Goal: Transaction & Acquisition: Purchase product/service

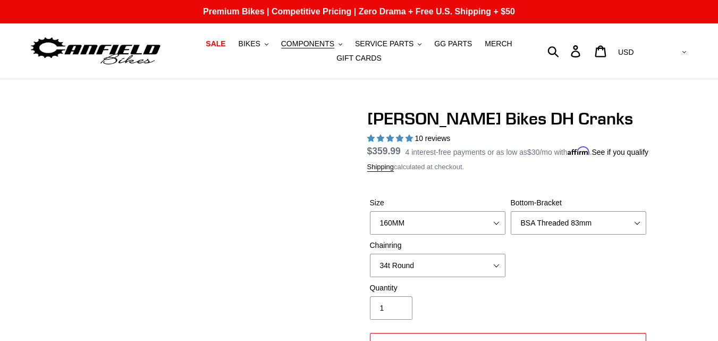
select select "160MM"
select select "BSA Threaded 83mm"
select select "34t Round"
select select "highest-rating"
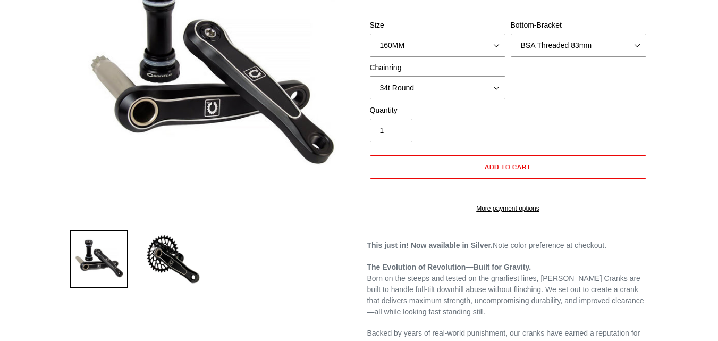
scroll to position [177, 0]
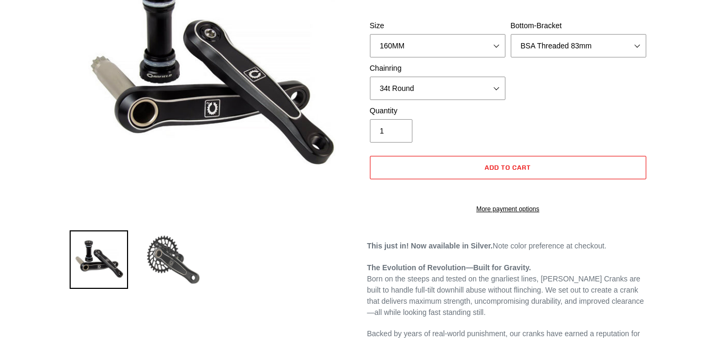
click at [170, 267] on img at bounding box center [173, 259] width 58 height 58
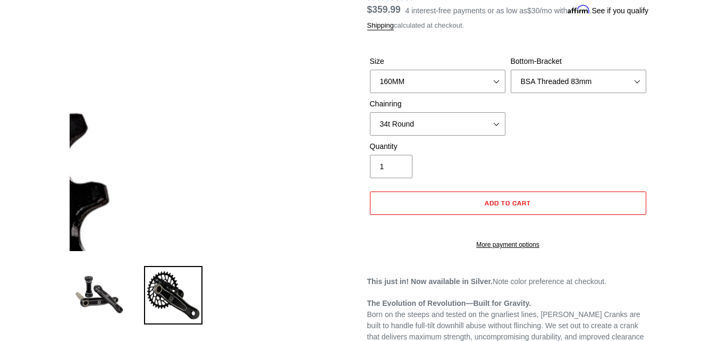
scroll to position [141, 0]
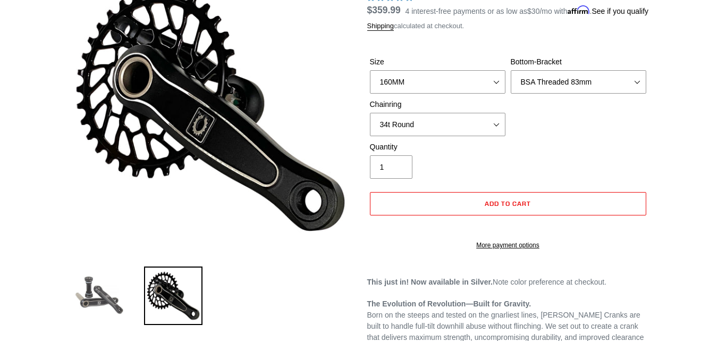
click at [94, 303] on img at bounding box center [99, 295] width 58 height 58
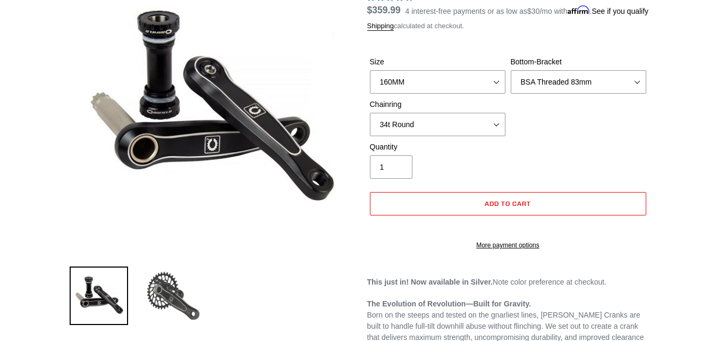
click at [179, 288] on img at bounding box center [173, 295] width 58 height 58
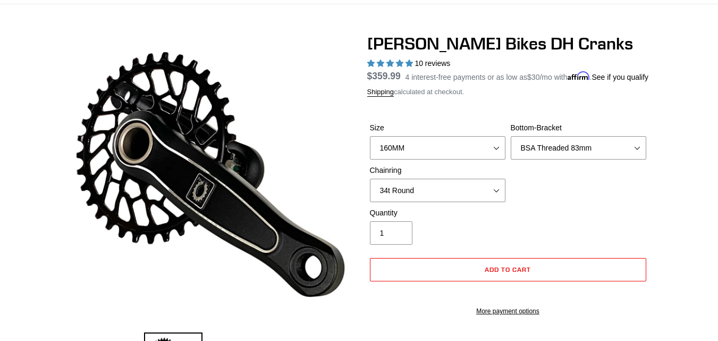
scroll to position [0, 0]
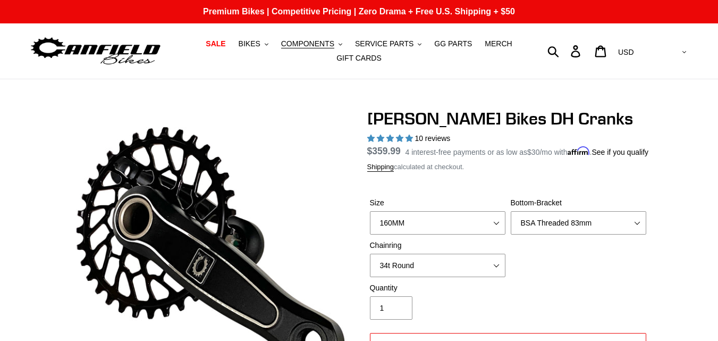
drag, startPoint x: 427, startPoint y: 280, endPoint x: 362, endPoint y: 275, distance: 65.5
click at [382, 277] on select "None 34t Round" at bounding box center [438, 264] width 136 height 23
click at [533, 277] on div "Size 150MM pre-order ETA [DATE] 155MM pre-order ETA [DATE] 160MM 165MM Bottom-B…" at bounding box center [508, 239] width 282 height 85
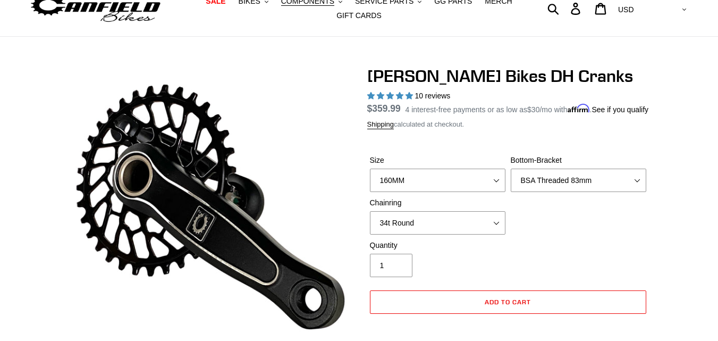
scroll to position [44, 0]
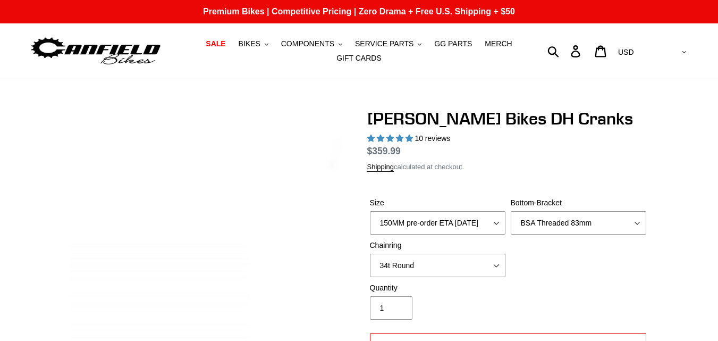
select select "highest-rating"
